Goal: Find contact information: Find contact information

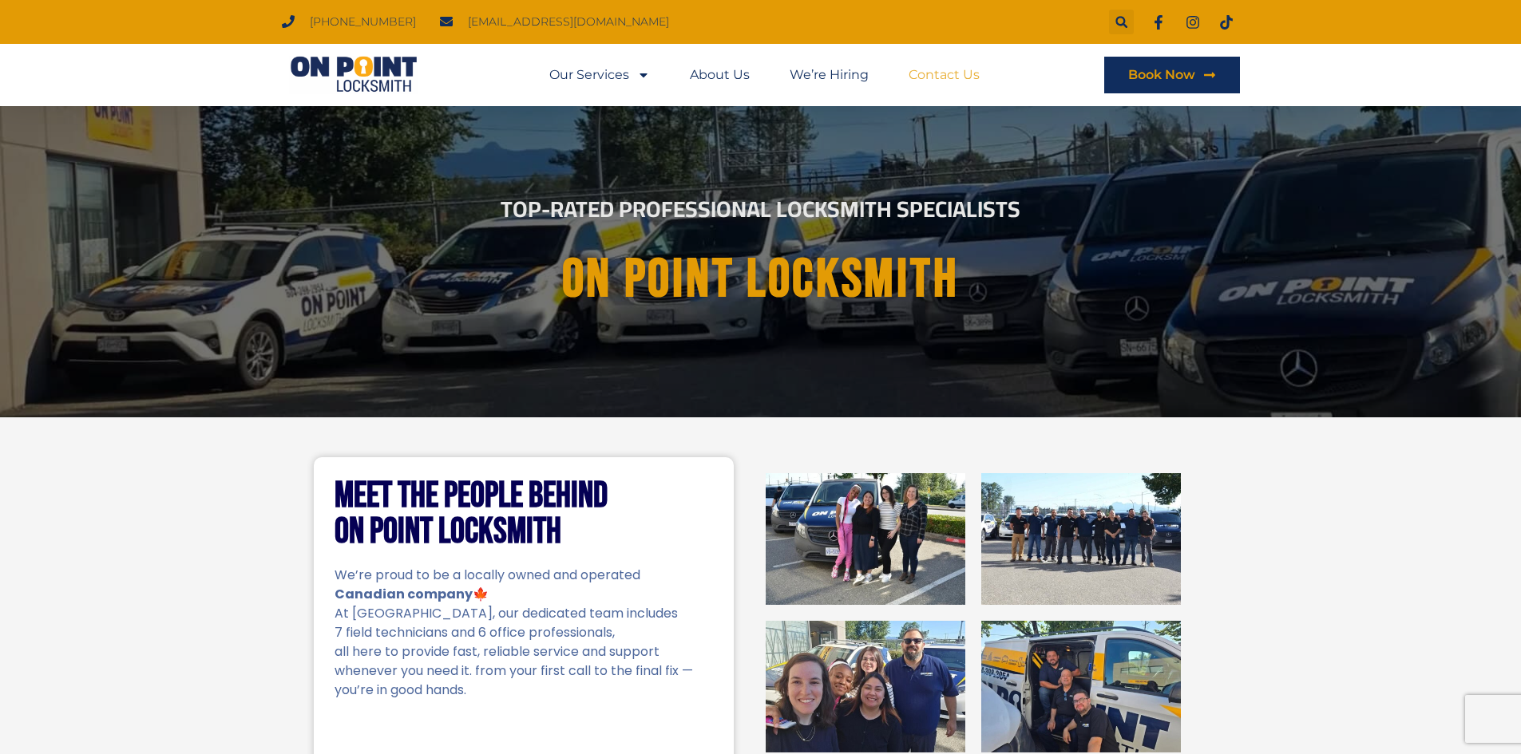
click at [967, 69] on link "Contact Us" at bounding box center [943, 75] width 71 height 37
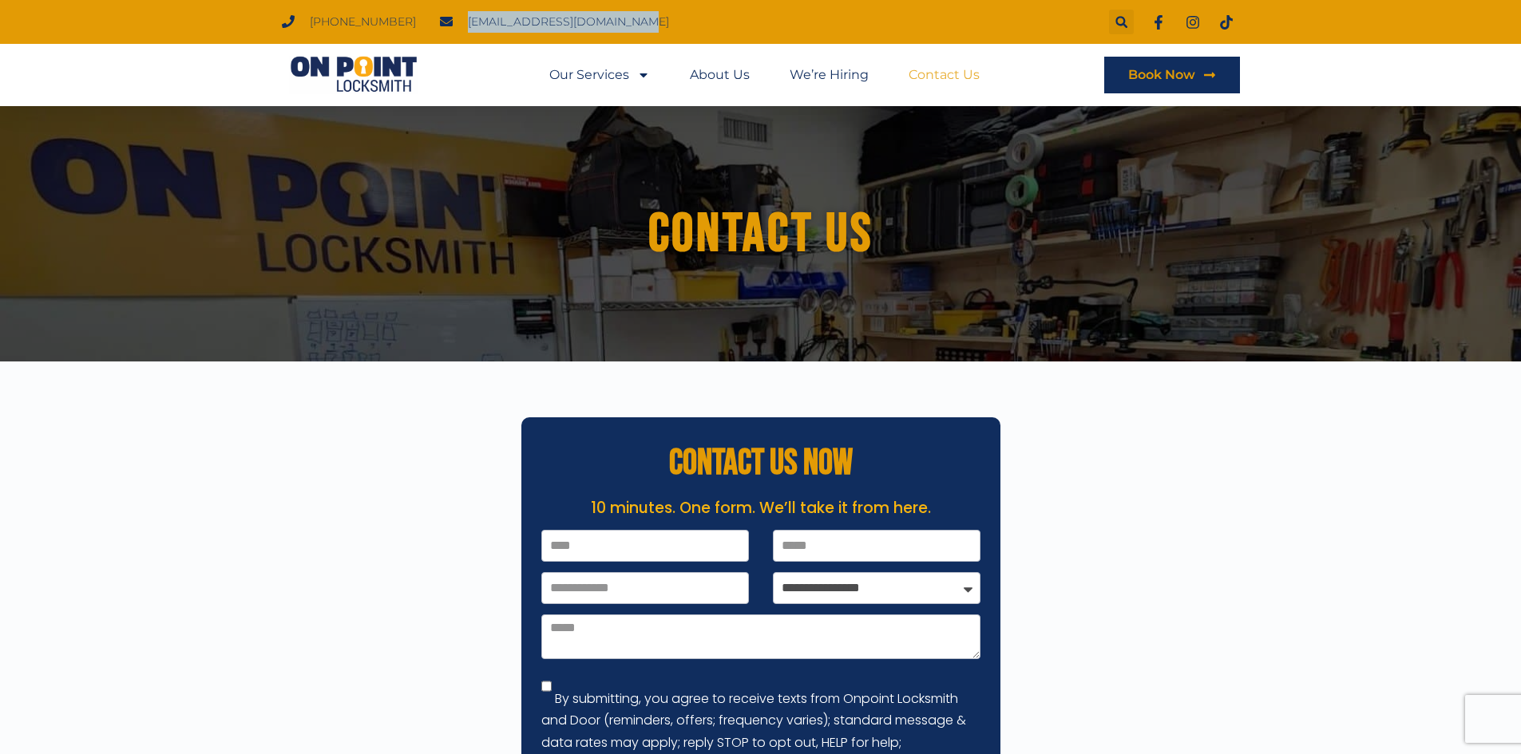
drag, startPoint x: 614, startPoint y: 26, endPoint x: 441, endPoint y: 30, distance: 172.5
click at [441, 30] on ul "[PHONE_NUMBER] [EMAIL_ADDRESS][DOMAIN_NAME]" at bounding box center [475, 22] width 411 height 22
copy span "[EMAIL_ADDRESS][DOMAIN_NAME]"
